Goal: Information Seeking & Learning: Understand process/instructions

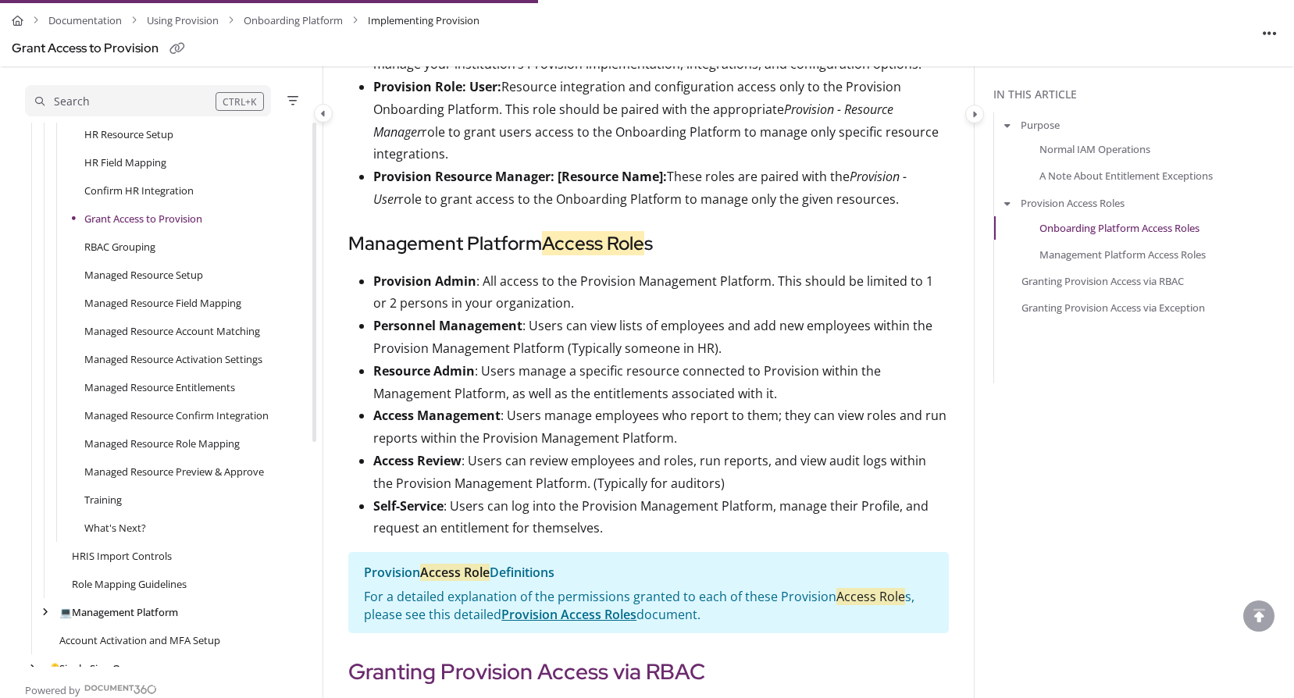
scroll to position [1315, 0]
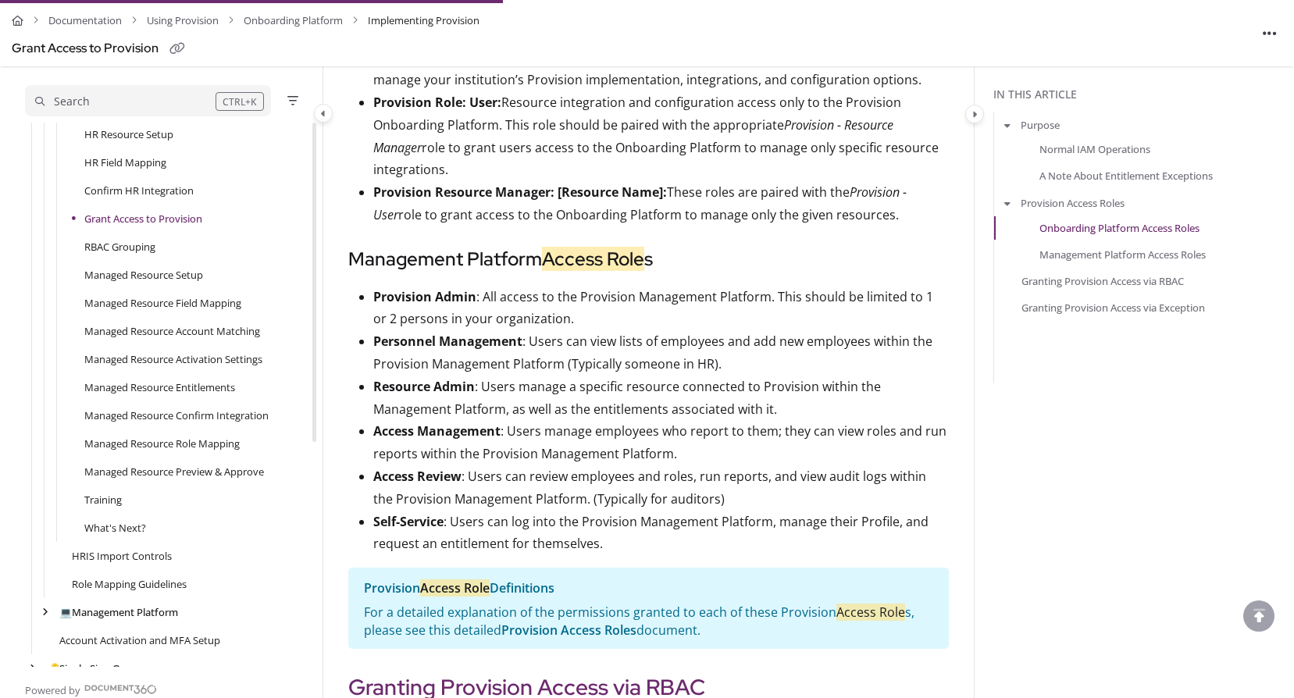
click at [544, 622] on link "Provision Access Roles" at bounding box center [568, 630] width 135 height 17
